Goal: Navigation & Orientation: Find specific page/section

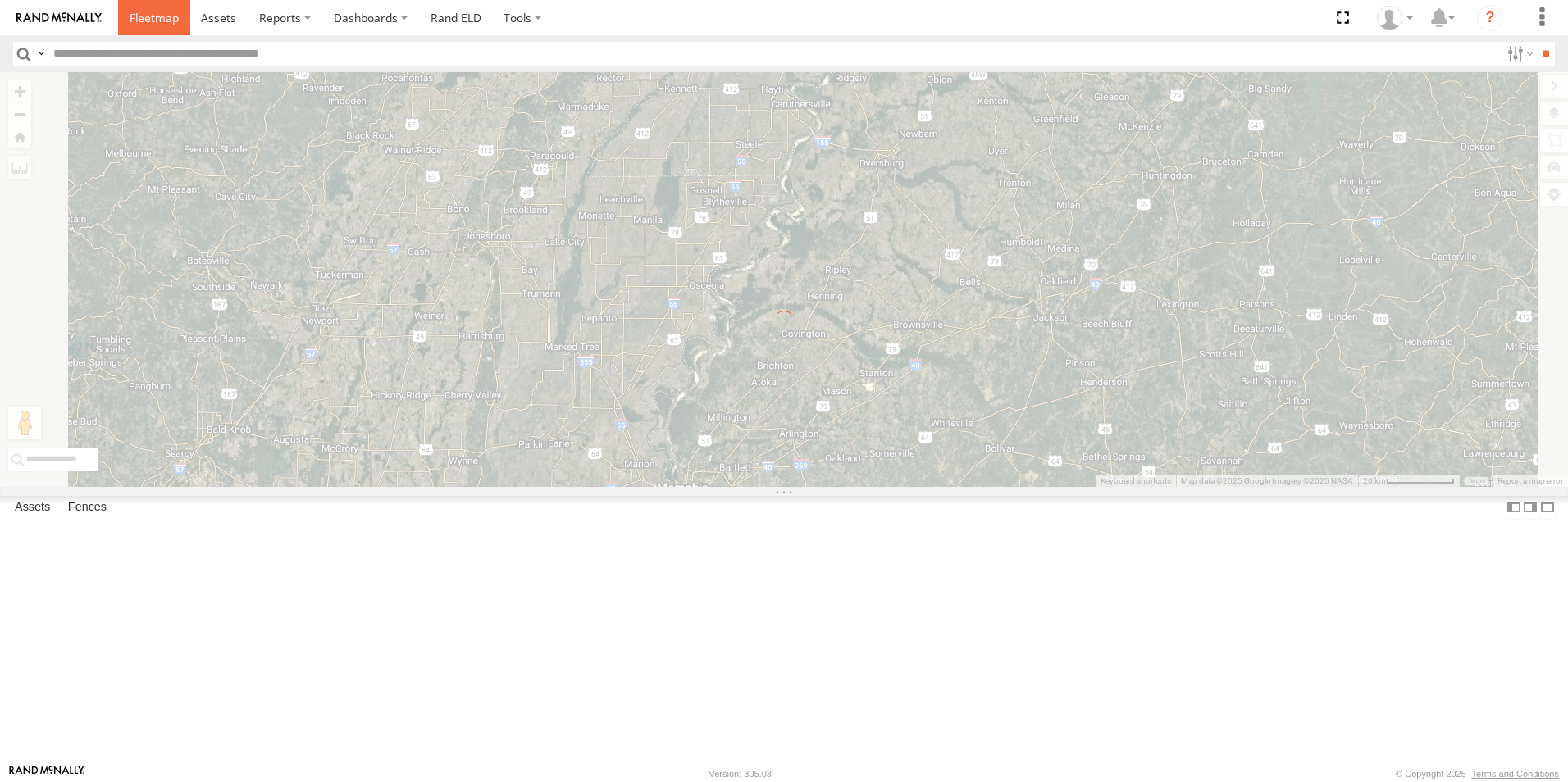
click at [155, 19] on span at bounding box center [154, 17] width 49 height 16
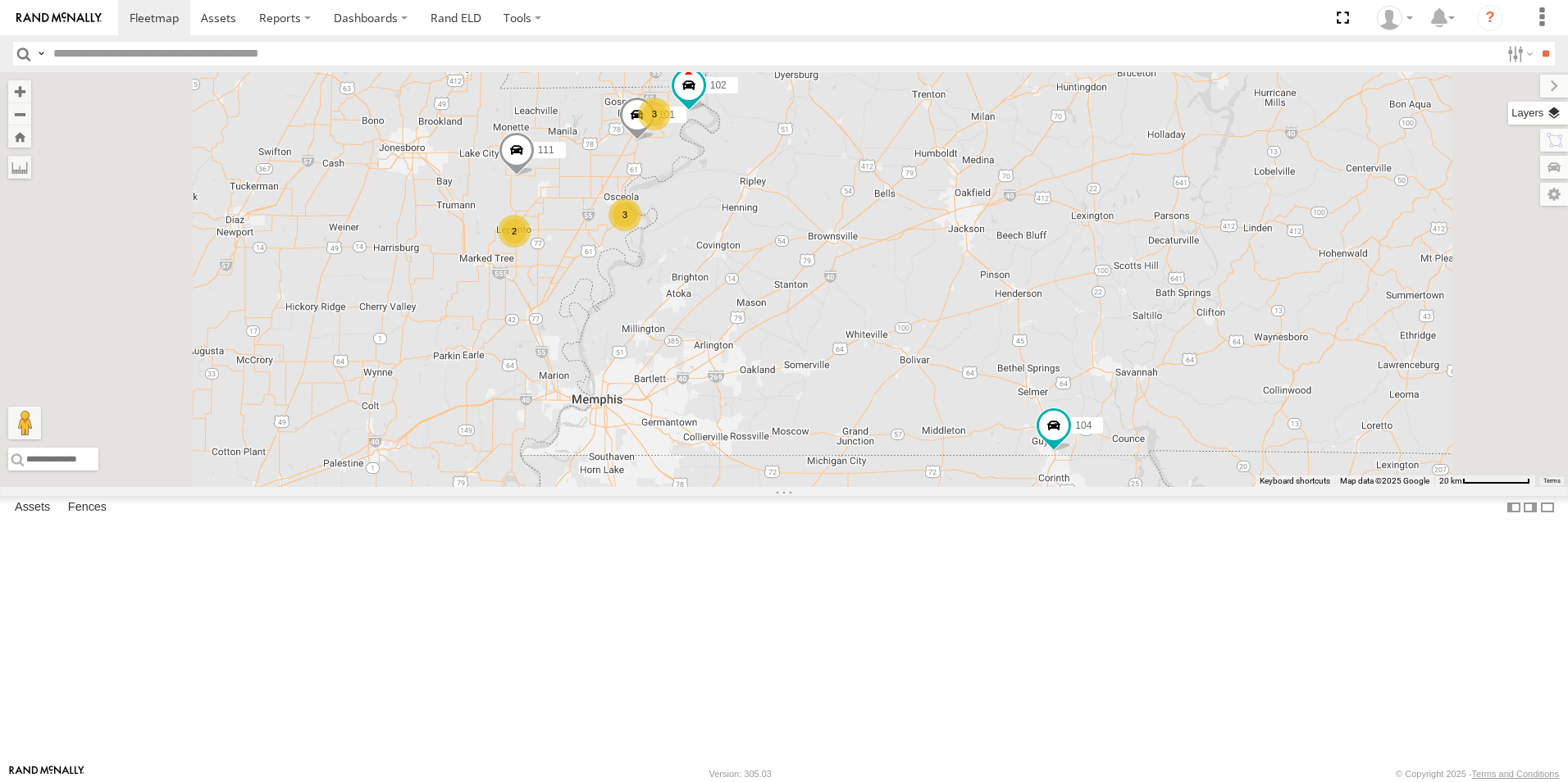
click at [1551, 115] on label at bounding box center [1538, 113] width 60 height 23
click at [0, 0] on span "Basemaps" at bounding box center [0, 0] width 0 height 0
click at [0, 0] on span "Satellite + Roadmap" at bounding box center [0, 0] width 0 height 0
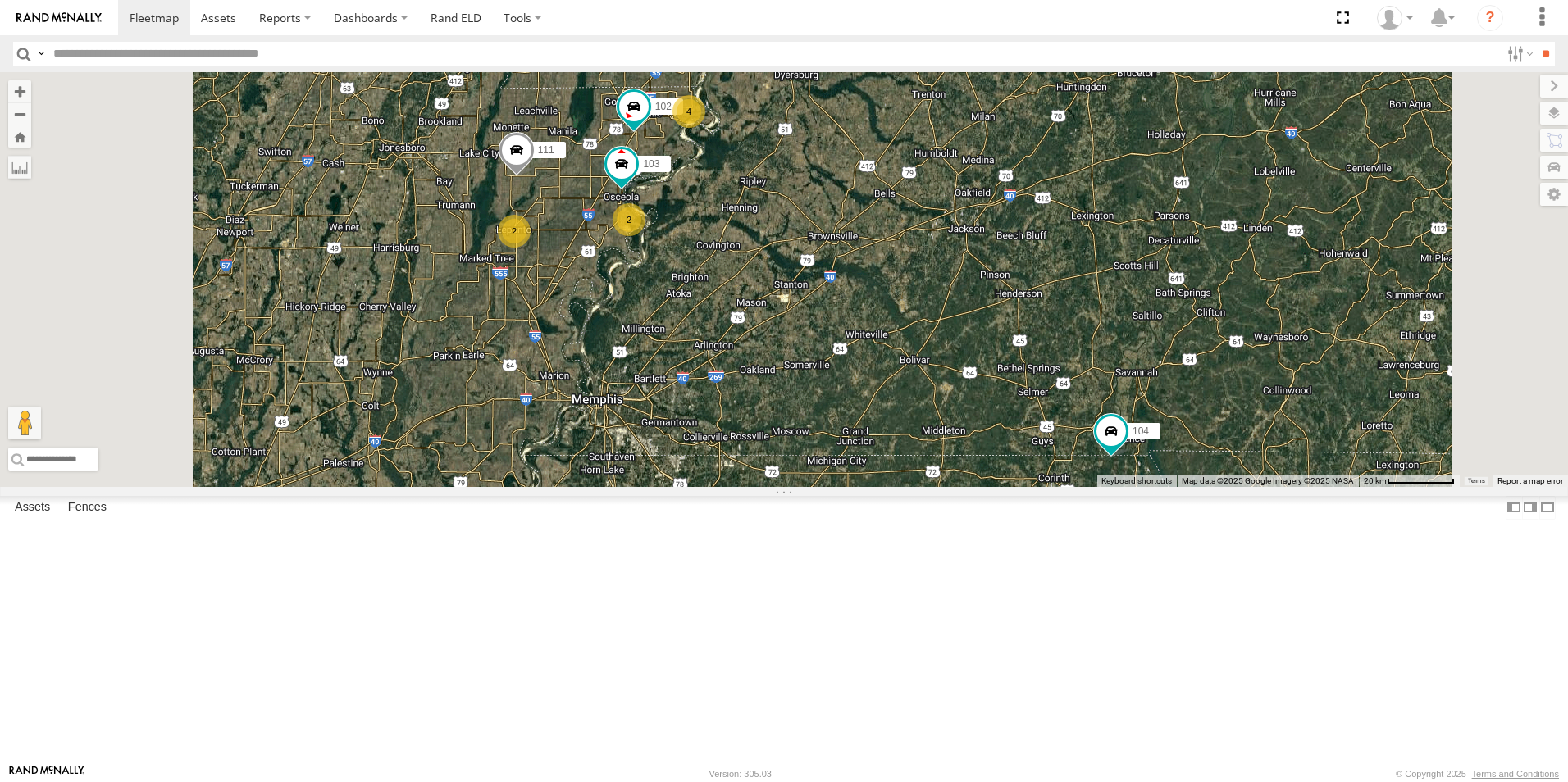
click at [0, 0] on span at bounding box center [0, 0] width 0 height 0
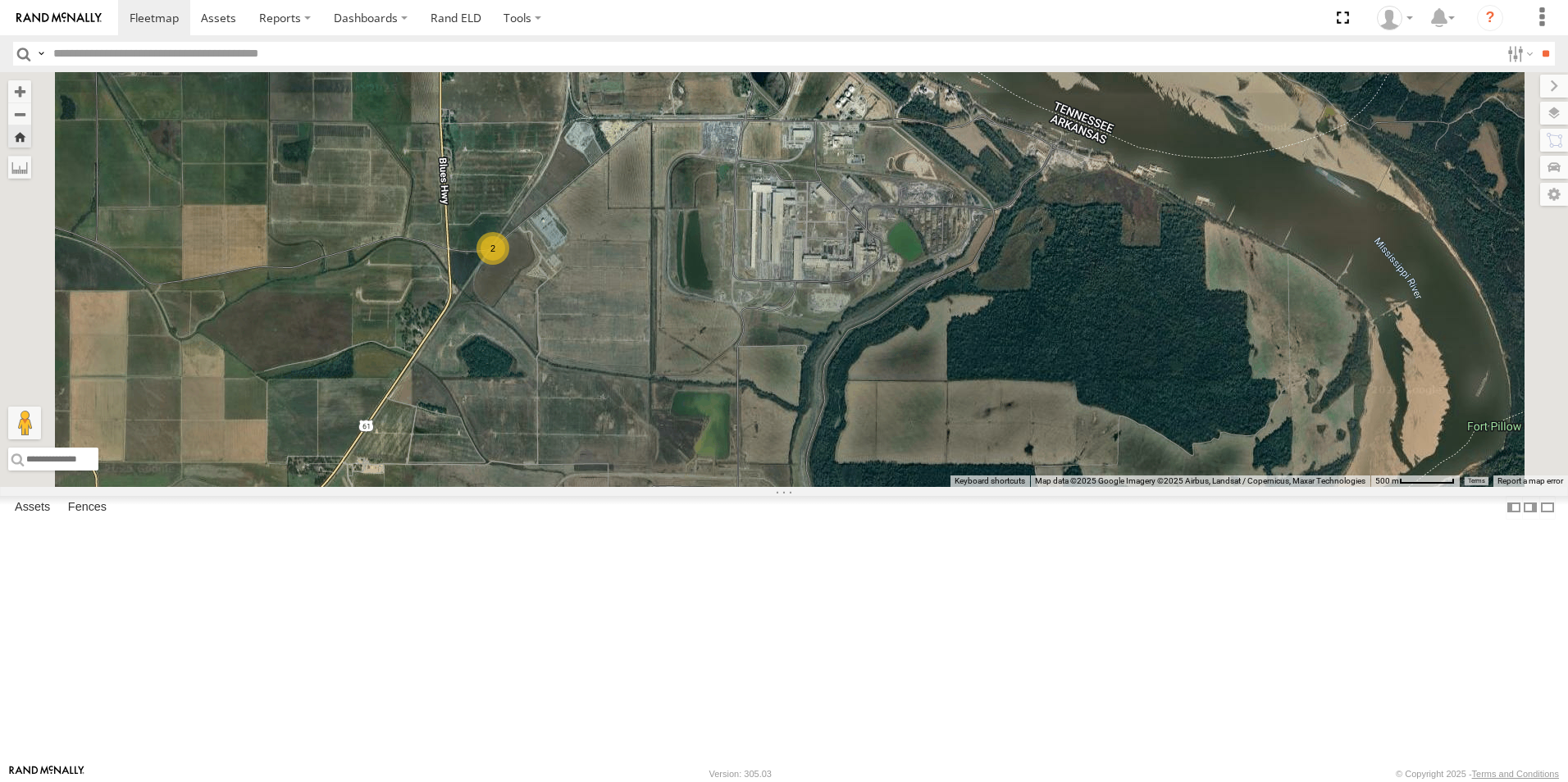
click at [0, 0] on span at bounding box center [0, 0] width 0 height 0
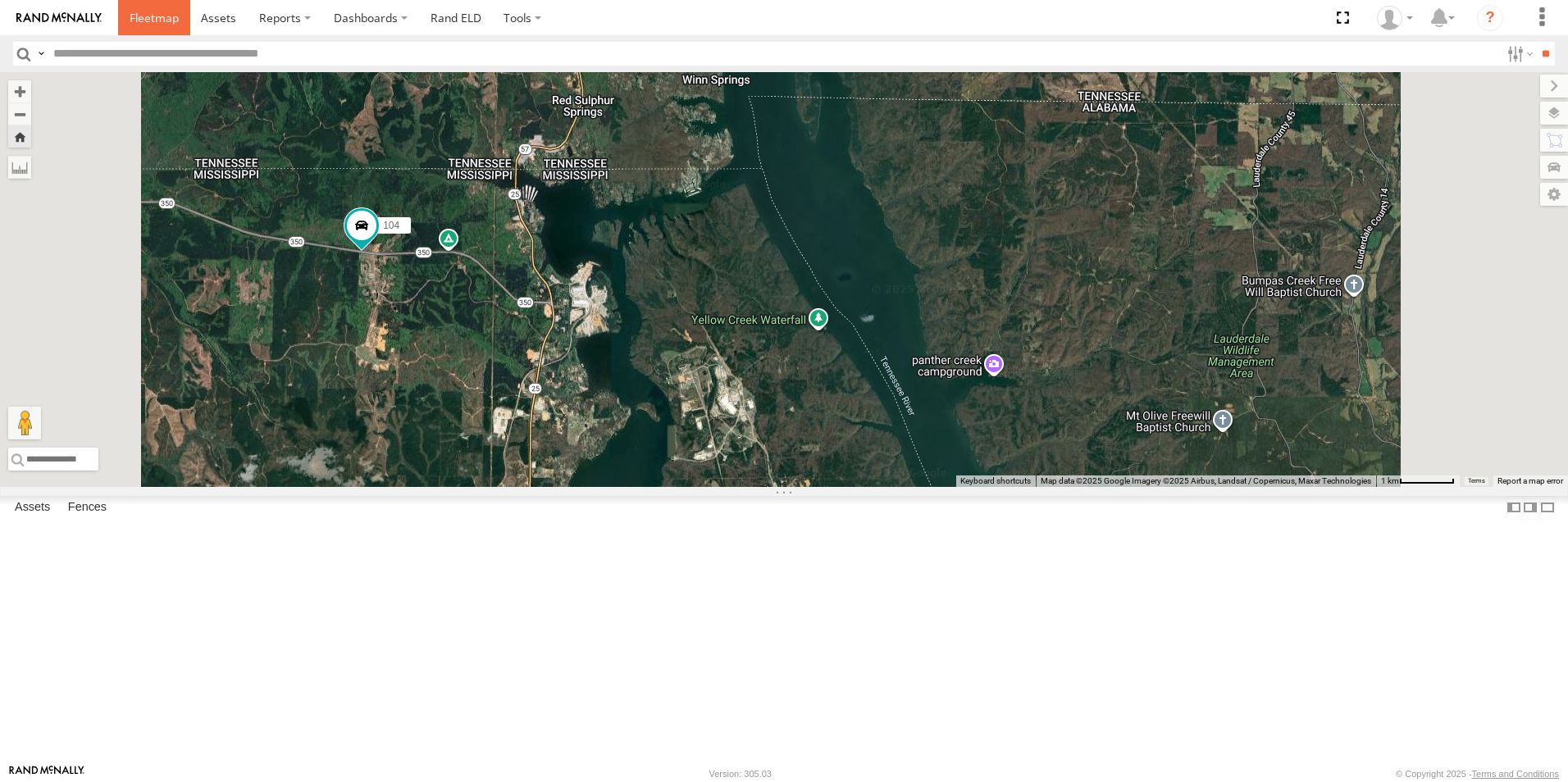
click at [154, 23] on span at bounding box center [154, 17] width 49 height 16
